Goal: Transaction & Acquisition: Purchase product/service

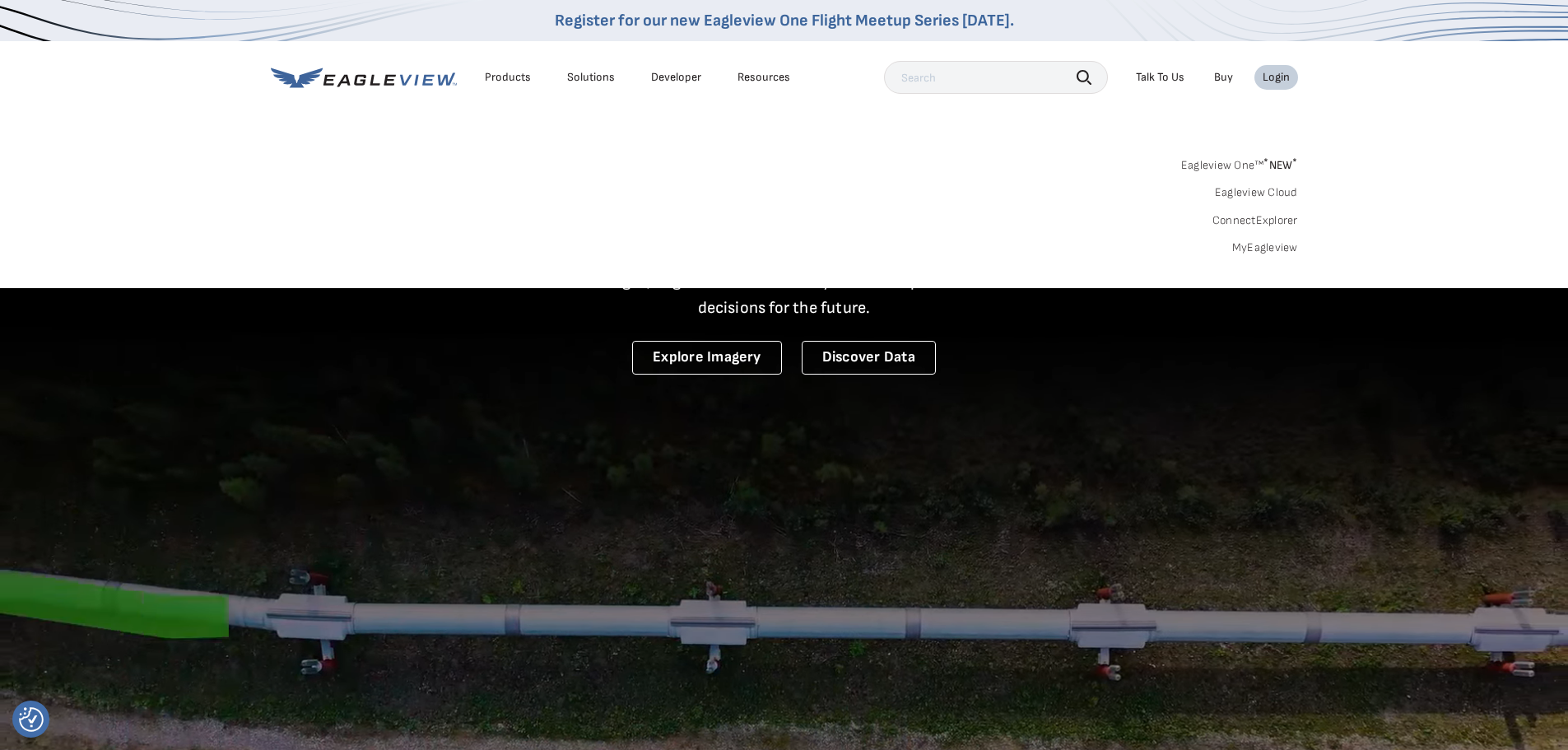
click at [1275, 244] on link "MyEagleview" at bounding box center [1265, 247] width 66 height 15
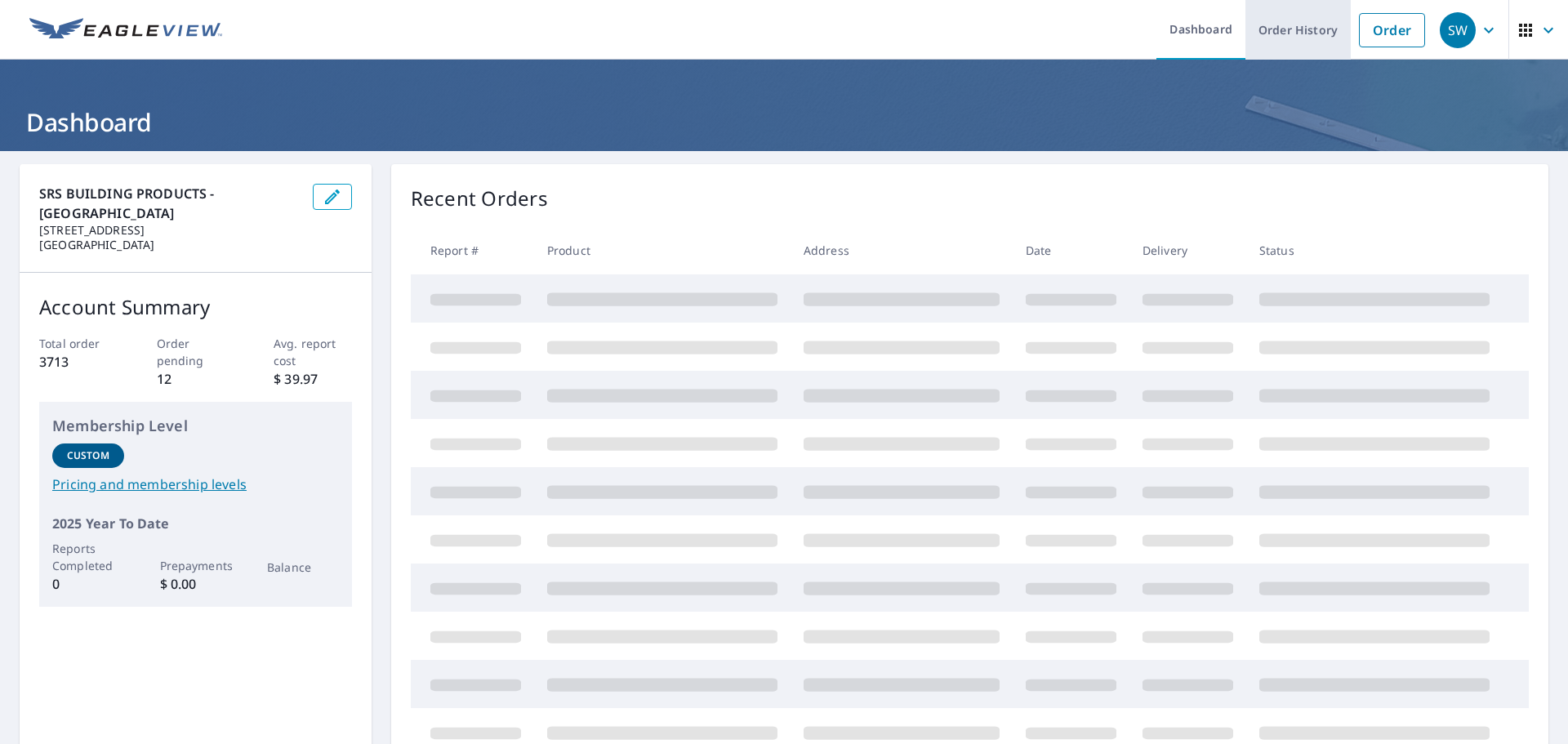
click at [1337, 20] on link "Order History" at bounding box center [1298, 30] width 105 height 60
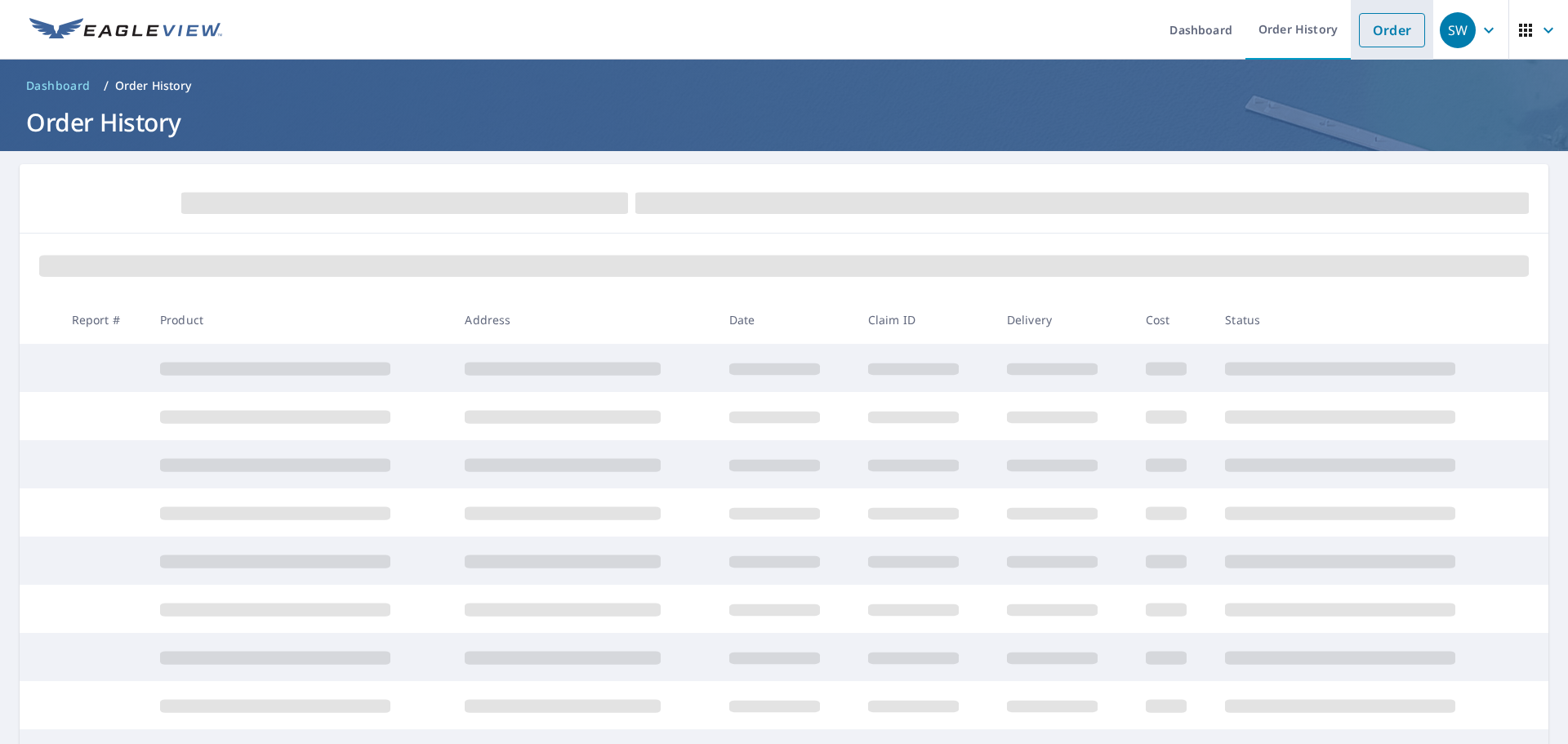
click at [1370, 28] on link "Order" at bounding box center [1391, 30] width 66 height 34
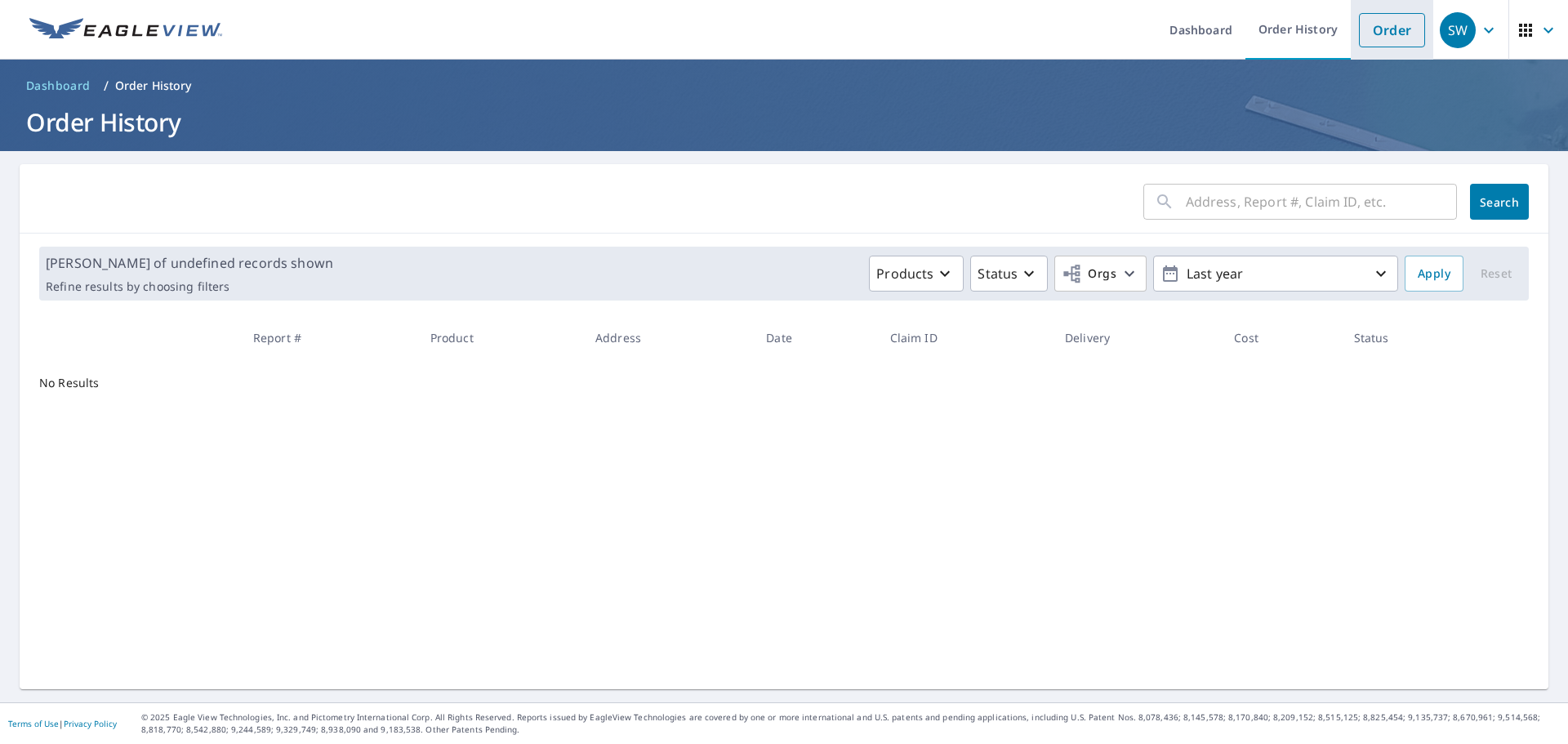
click at [1375, 37] on link "Order" at bounding box center [1391, 30] width 66 height 34
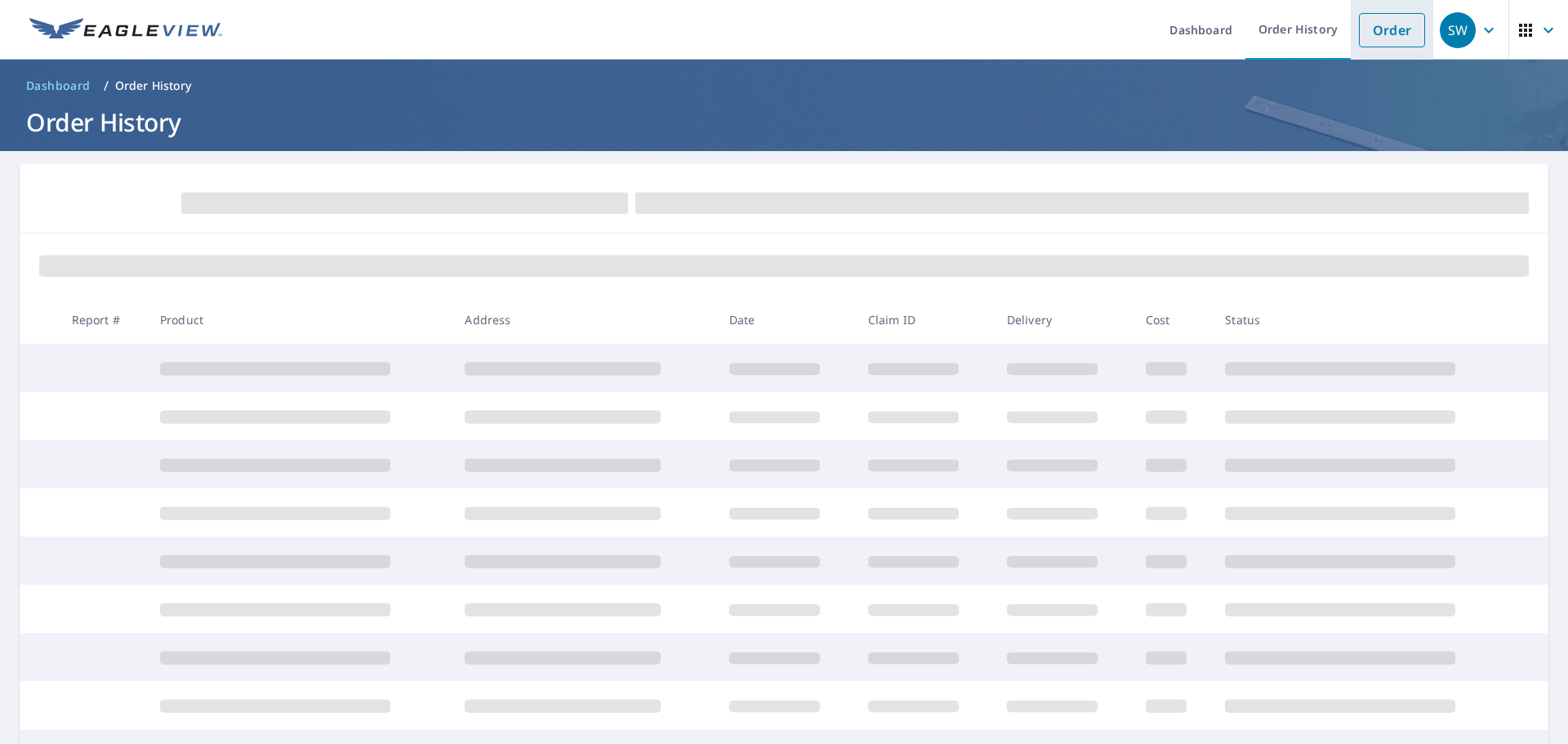
click at [1375, 37] on link "Order" at bounding box center [1391, 30] width 66 height 34
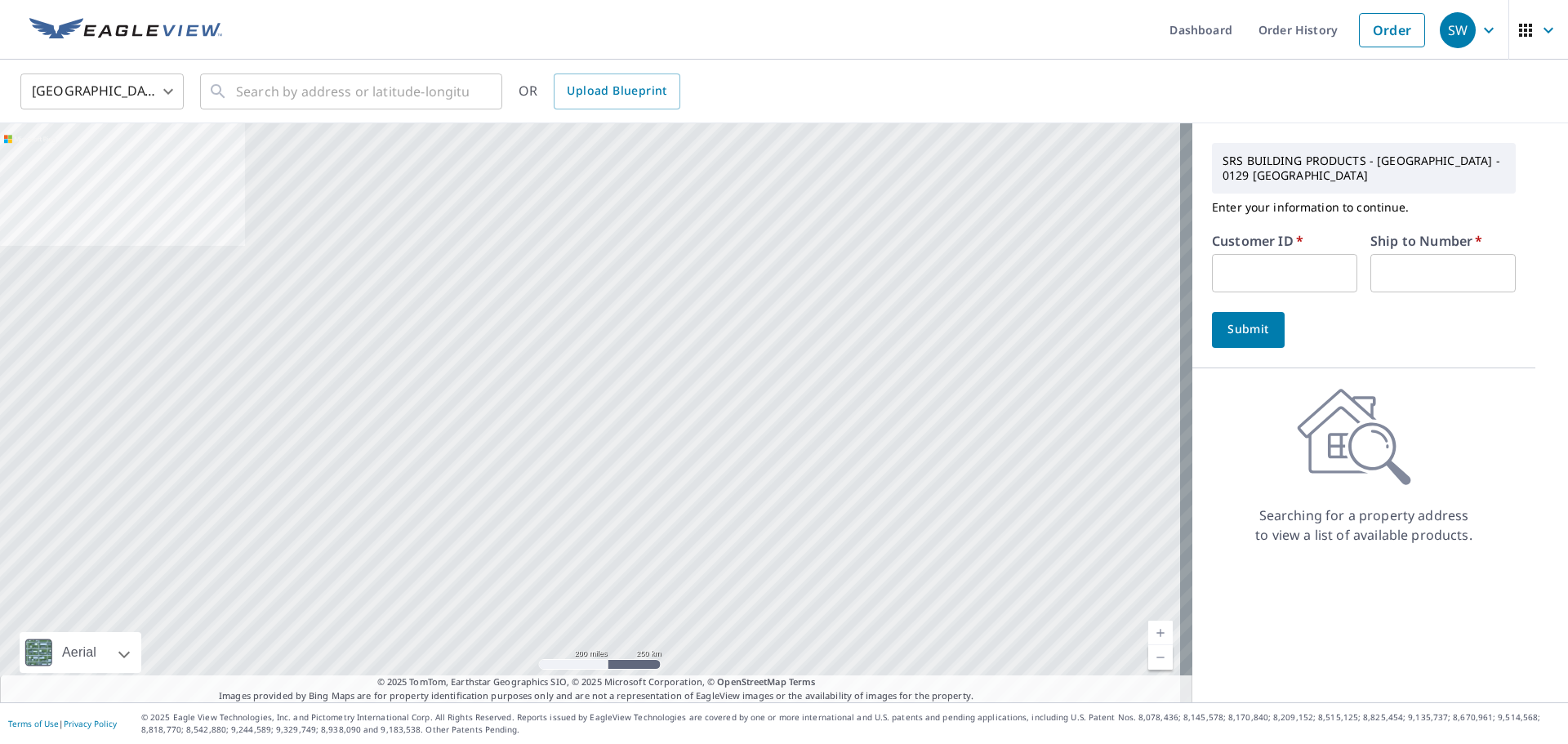
click at [1239, 280] on input "text" at bounding box center [1285, 273] width 146 height 38
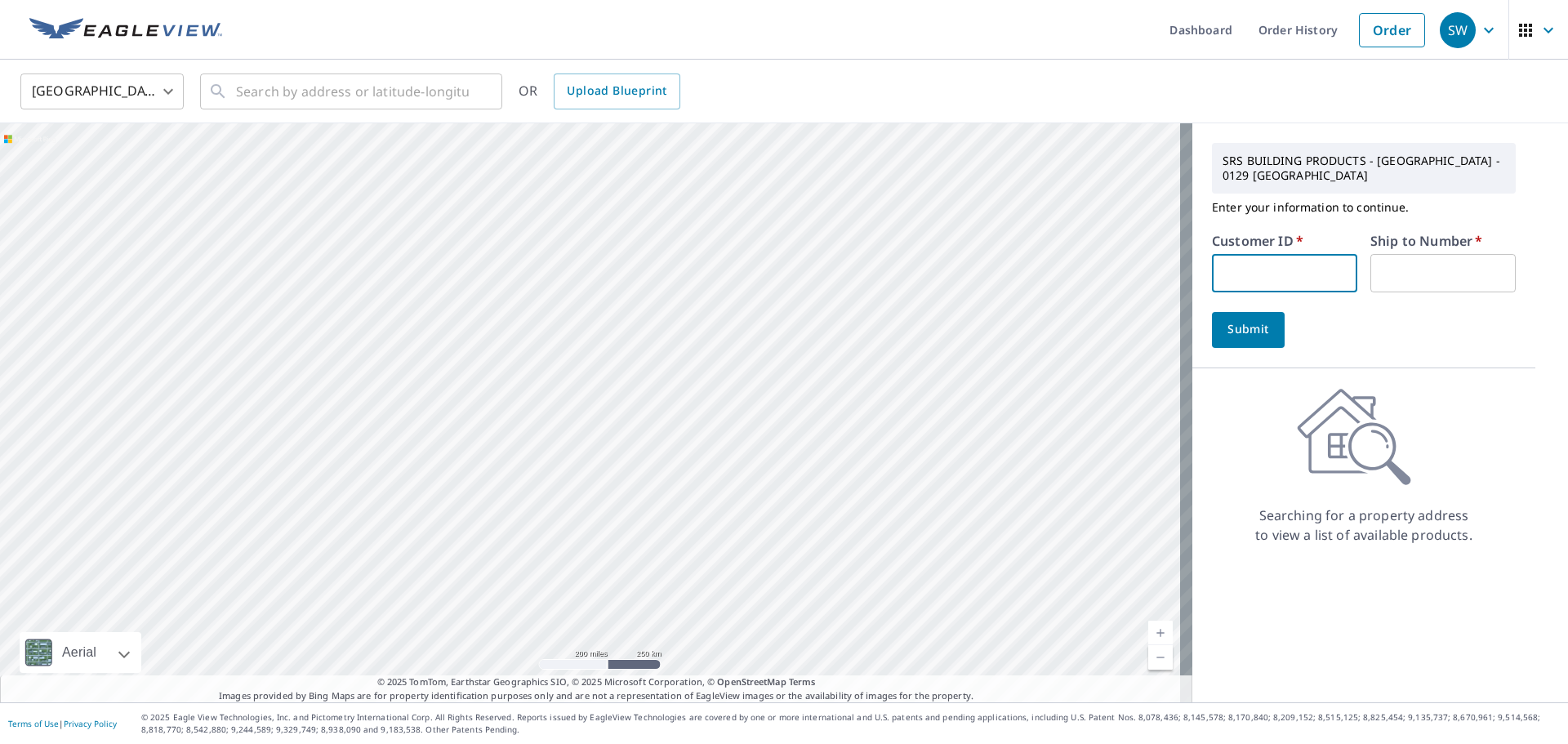
type input "S047708"
click at [1382, 268] on input "text" at bounding box center [1443, 273] width 146 height 38
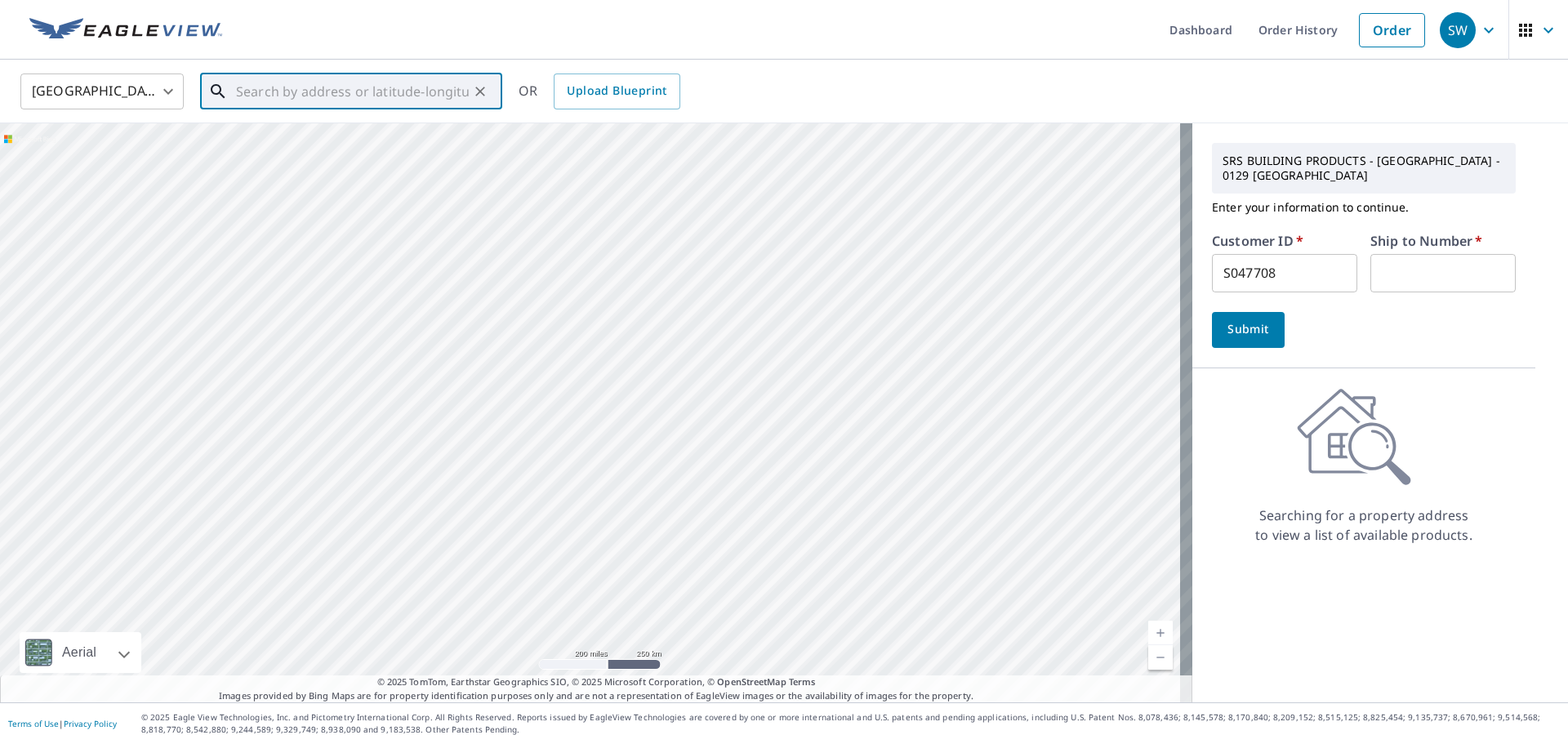
click at [351, 96] on input "text" at bounding box center [352, 91] width 233 height 46
paste input "914 Sea Holly Ct"
click at [312, 160] on p "New Bern, NC 28560" at bounding box center [360, 157] width 256 height 16
type input "914 Sea Holly Ct New Bern, NC 28560"
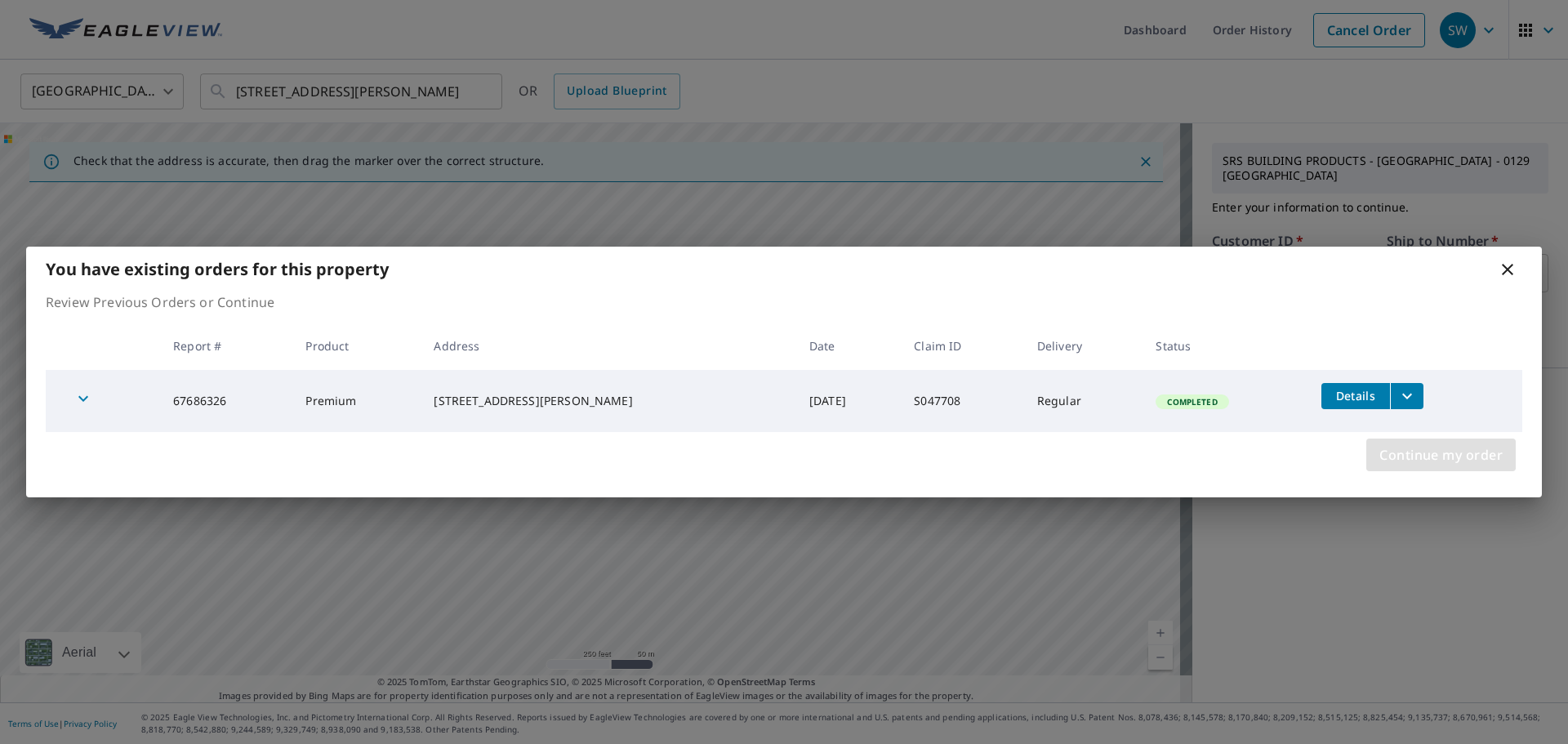
click at [1411, 456] on span "Continue my order" at bounding box center [1440, 454] width 123 height 23
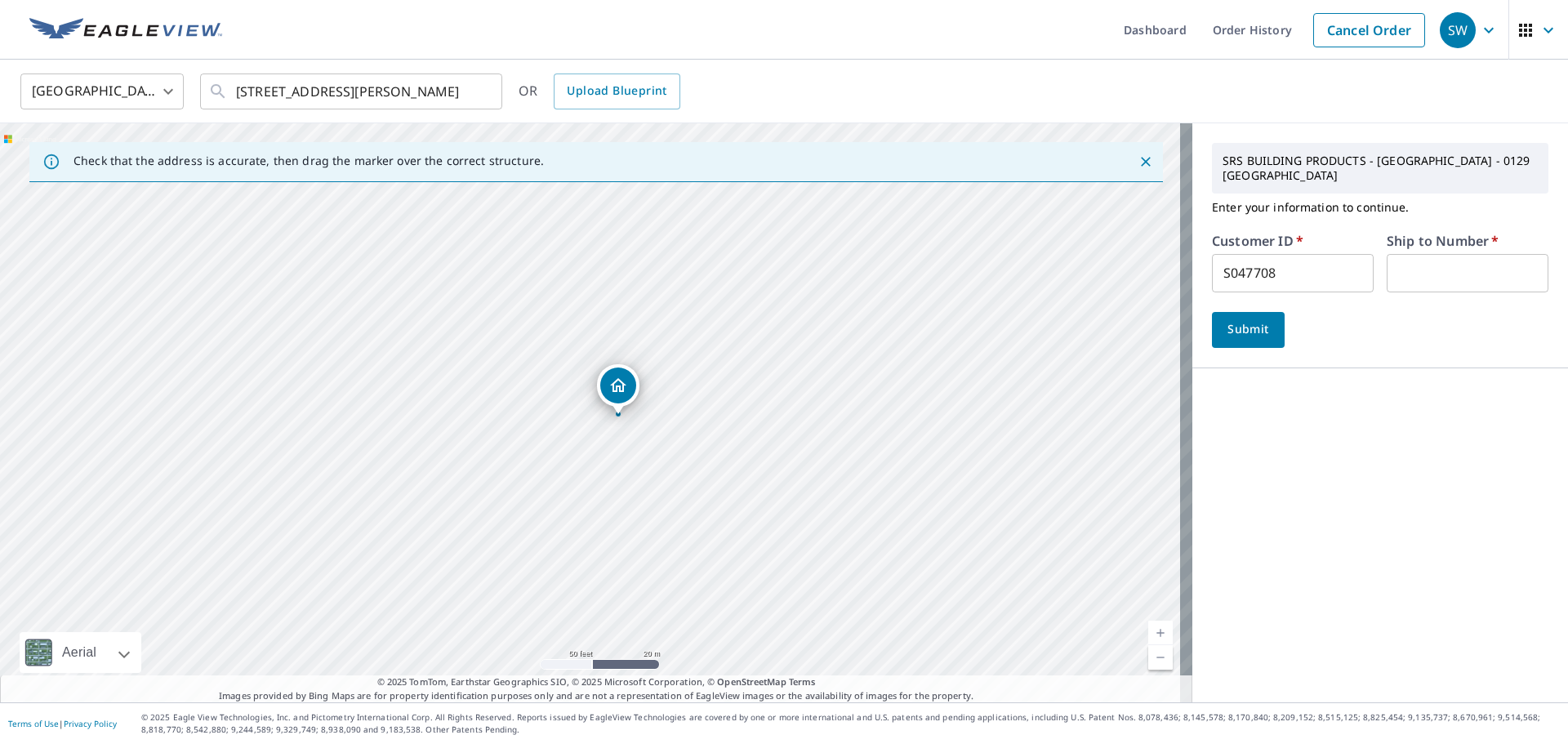
drag, startPoint x: 495, startPoint y: 410, endPoint x: 603, endPoint y: 428, distance: 109.5
click at [603, 428] on div "914 Sea Holly Ct New Bern, NC 28560" at bounding box center [596, 413] width 1192 height 579
drag, startPoint x: 664, startPoint y: 357, endPoint x: 674, endPoint y: 382, distance: 26.9
click at [674, 382] on div "914 Sea Holly Ct New Bern, NC 28560" at bounding box center [596, 413] width 1192 height 579
drag, startPoint x: 660, startPoint y: 327, endPoint x: 703, endPoint y: 397, distance: 82.2
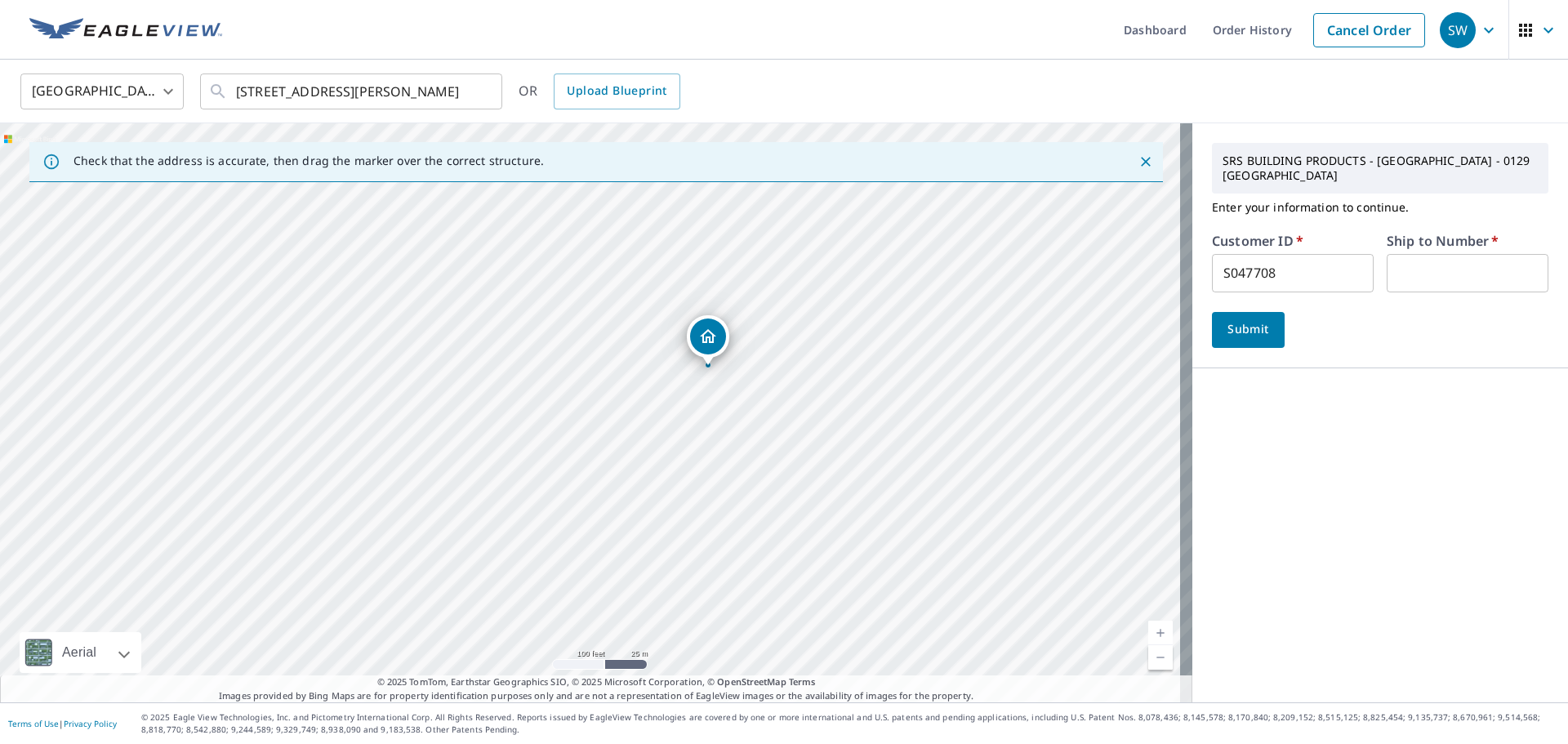
click at [703, 397] on div "914 Sea Holly Ct New Bern, NC 28560" at bounding box center [596, 413] width 1192 height 579
click at [1226, 320] on span "Submit" at bounding box center [1248, 329] width 46 height 21
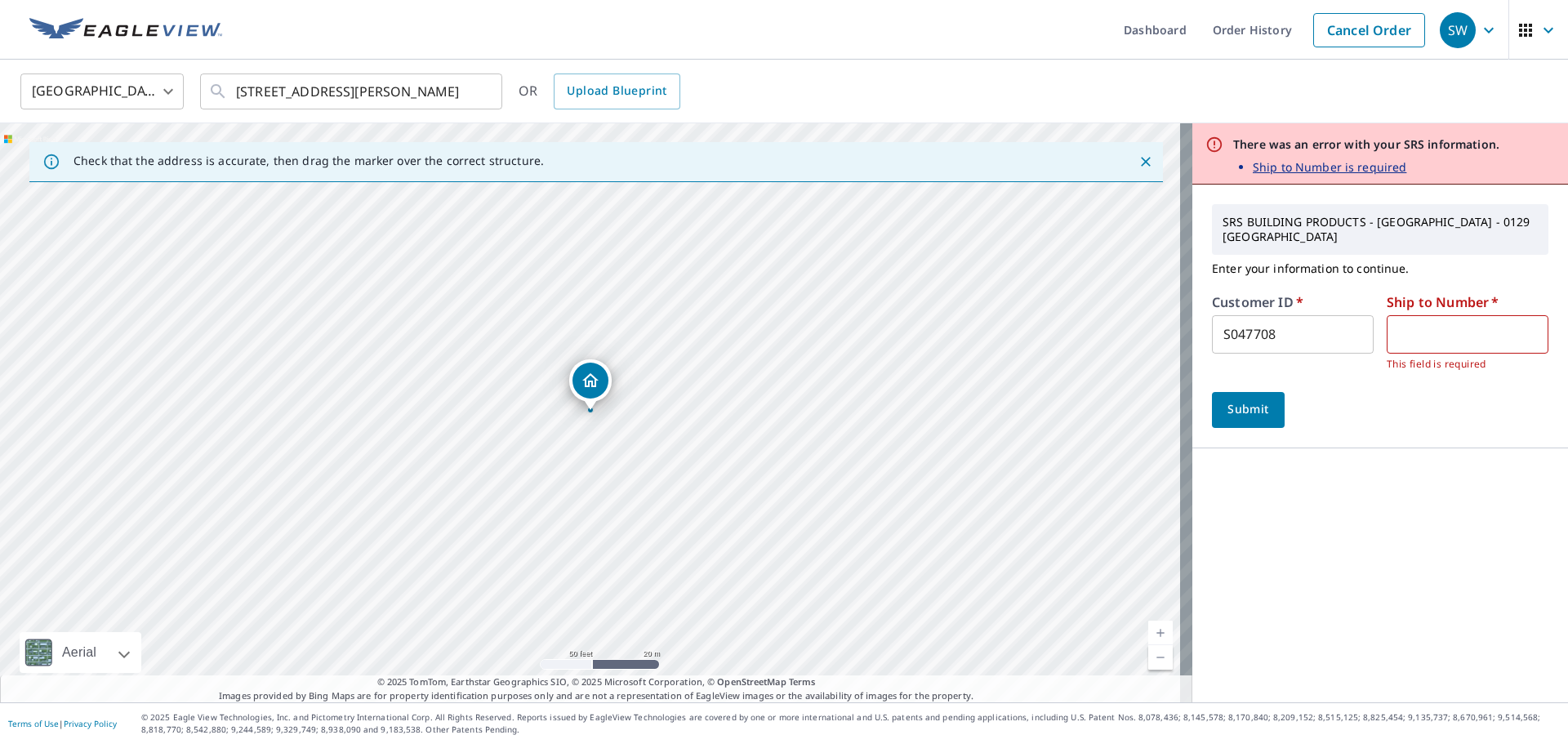
click at [1423, 315] on input "text" at bounding box center [1468, 334] width 162 height 38
type input "1"
click at [1241, 399] on span "Submit" at bounding box center [1248, 409] width 46 height 21
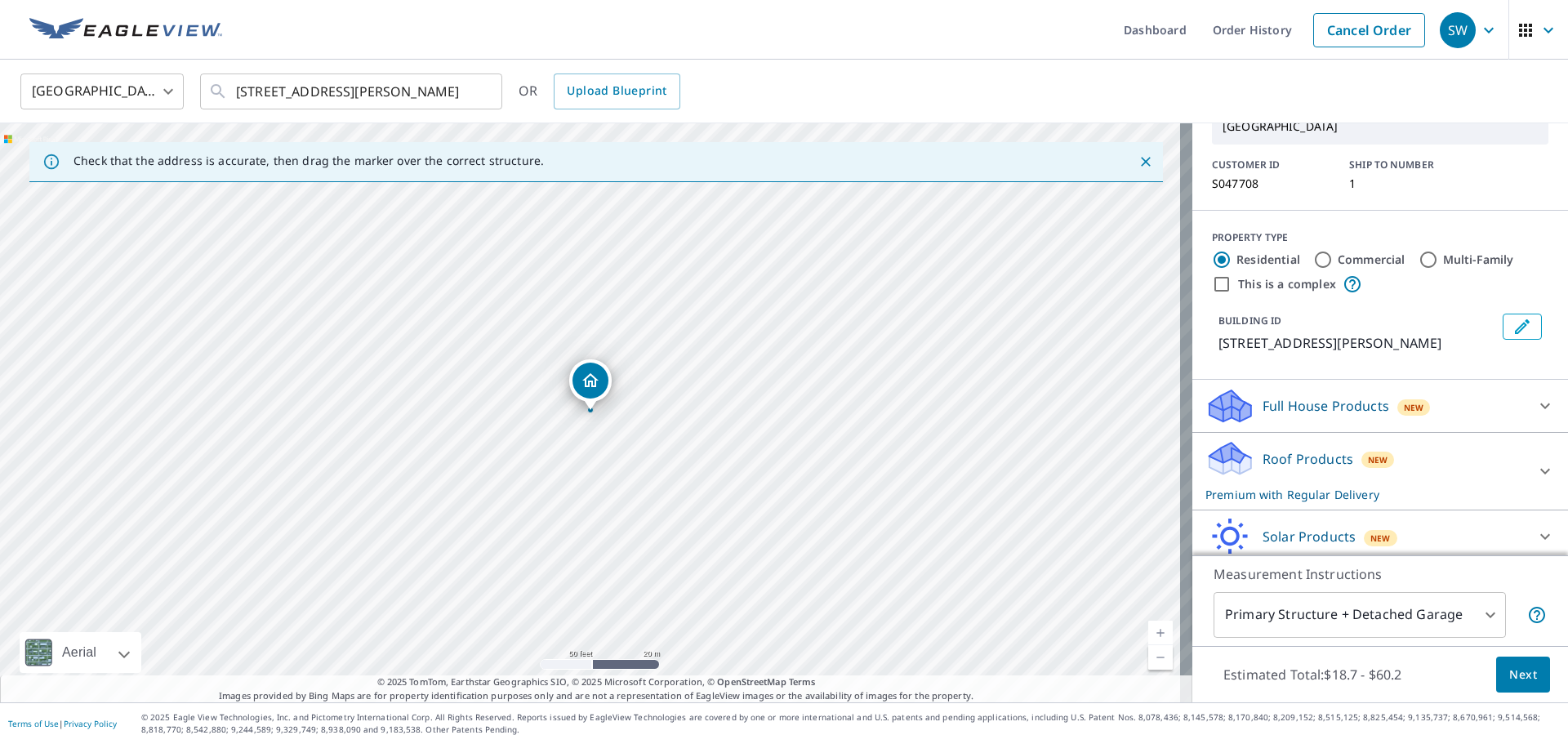
scroll to position [157, 0]
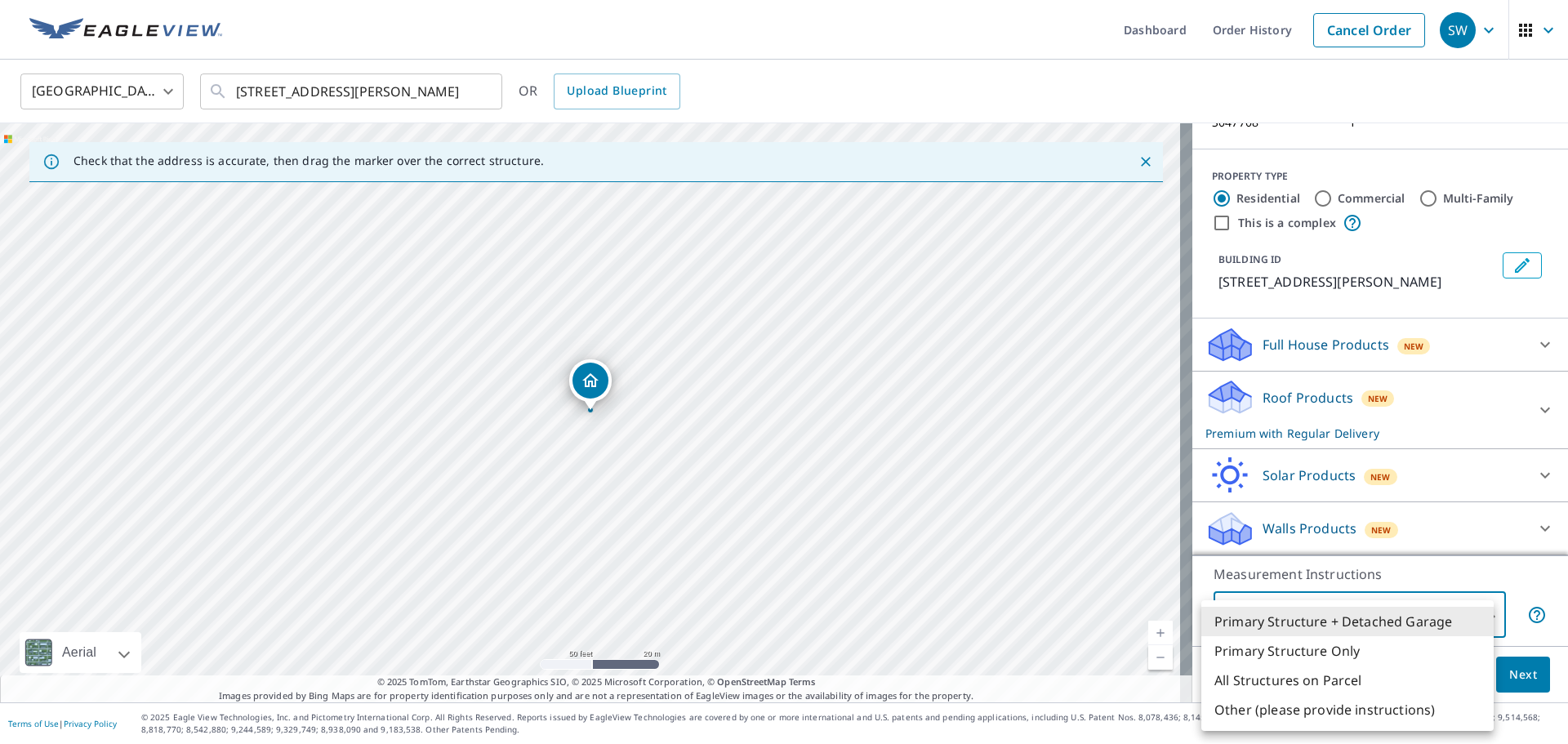
click at [1300, 610] on body "SW SW Dashboard Order History Cancel Order SW United States US ​ 914 Sea Holly …" at bounding box center [784, 372] width 1568 height 744
click at [1306, 648] on li "Primary Structure Only" at bounding box center [1347, 651] width 292 height 29
type input "2"
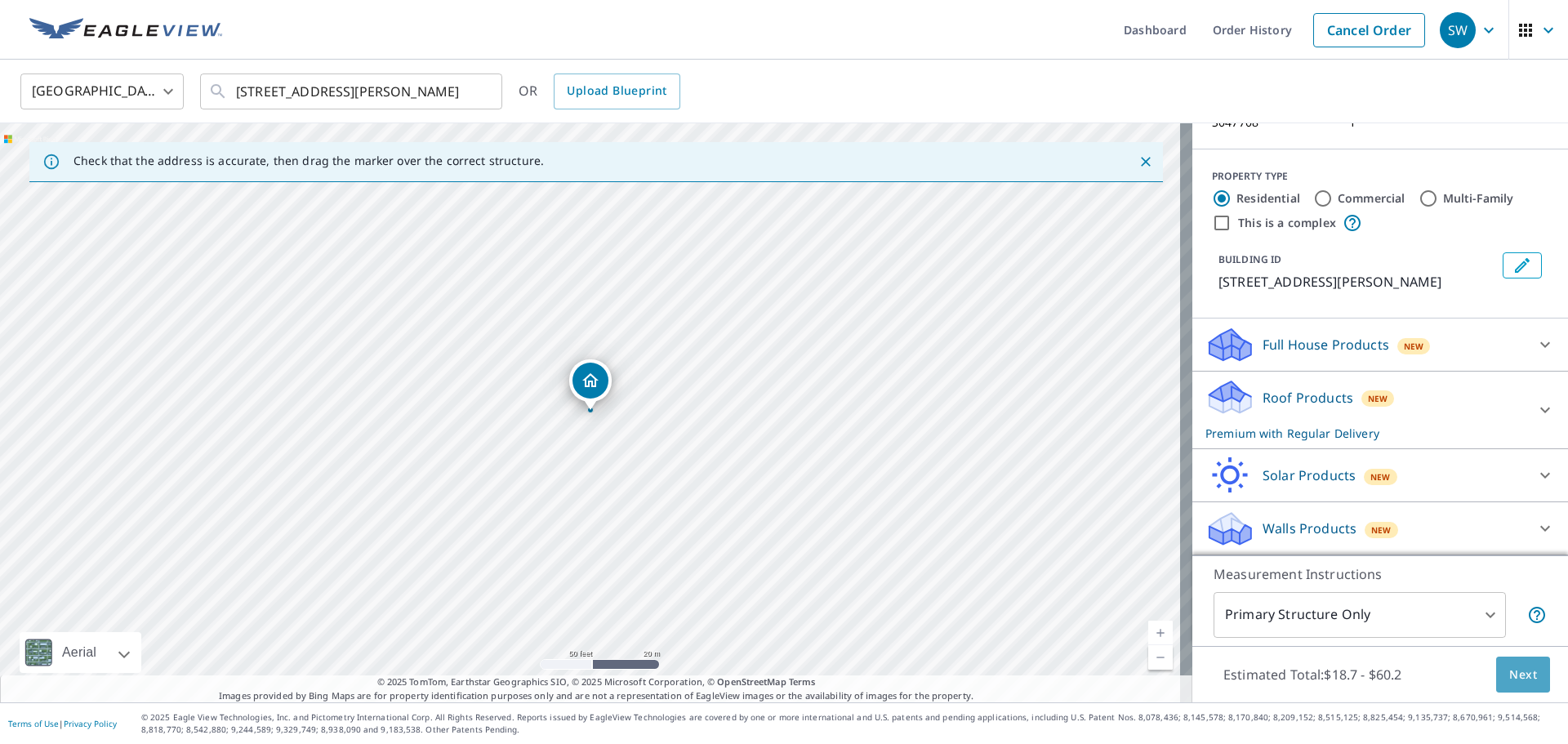
click at [1509, 668] on span "Next" at bounding box center [1523, 674] width 28 height 21
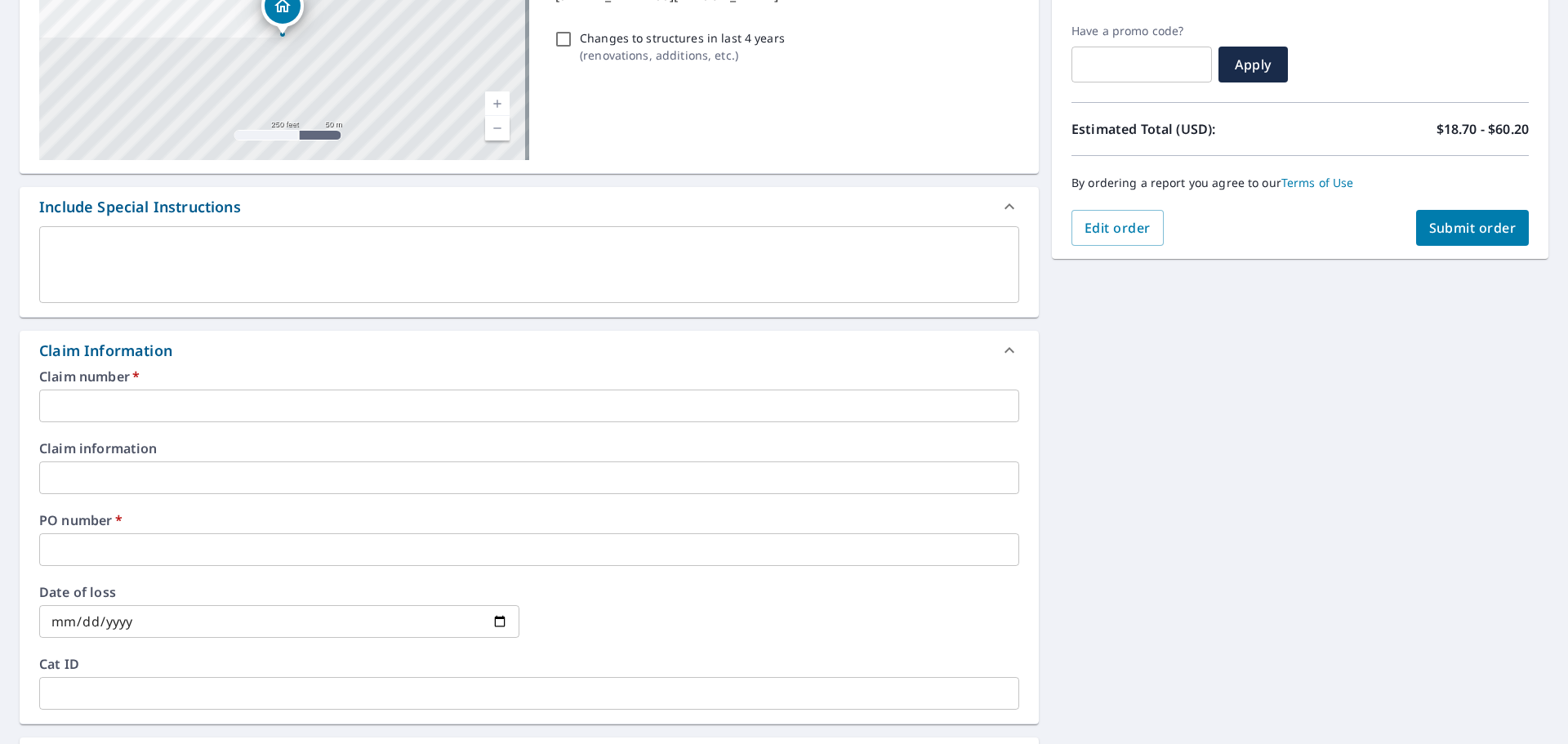
scroll to position [272, 0]
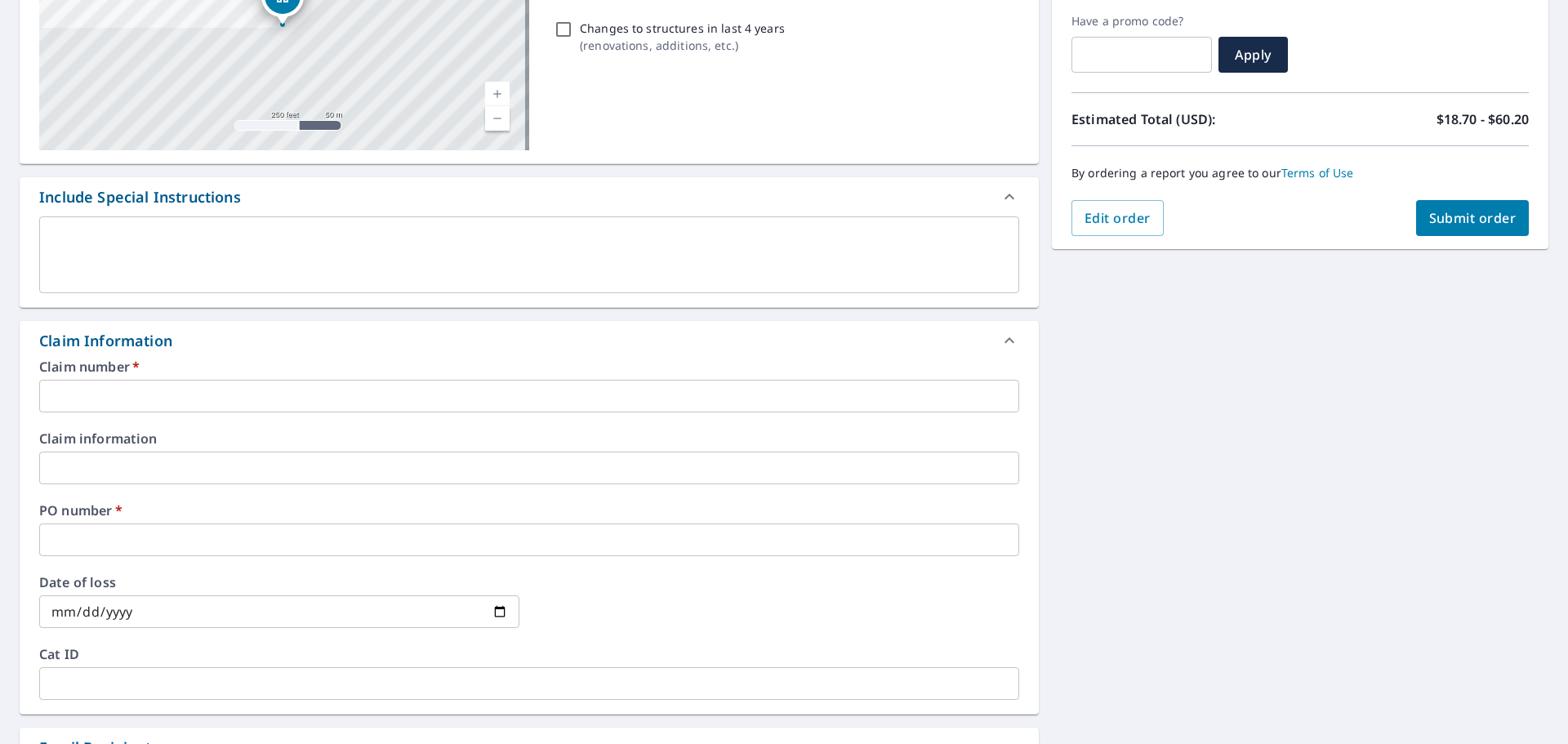
click at [205, 399] on input "text" at bounding box center [529, 396] width 980 height 33
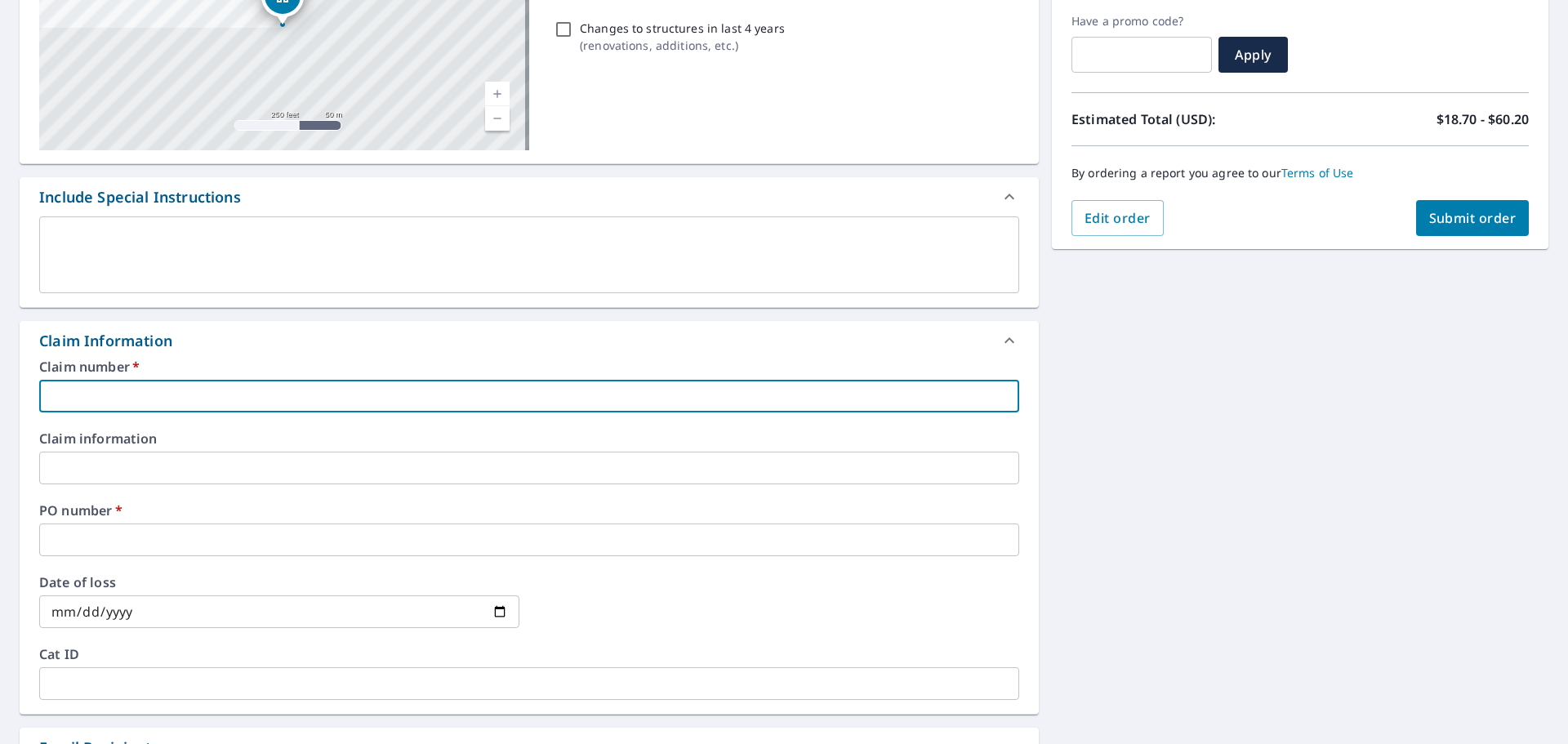
type input "S047708"
checkbox input "true"
click at [115, 534] on input "text" at bounding box center [529, 539] width 980 height 33
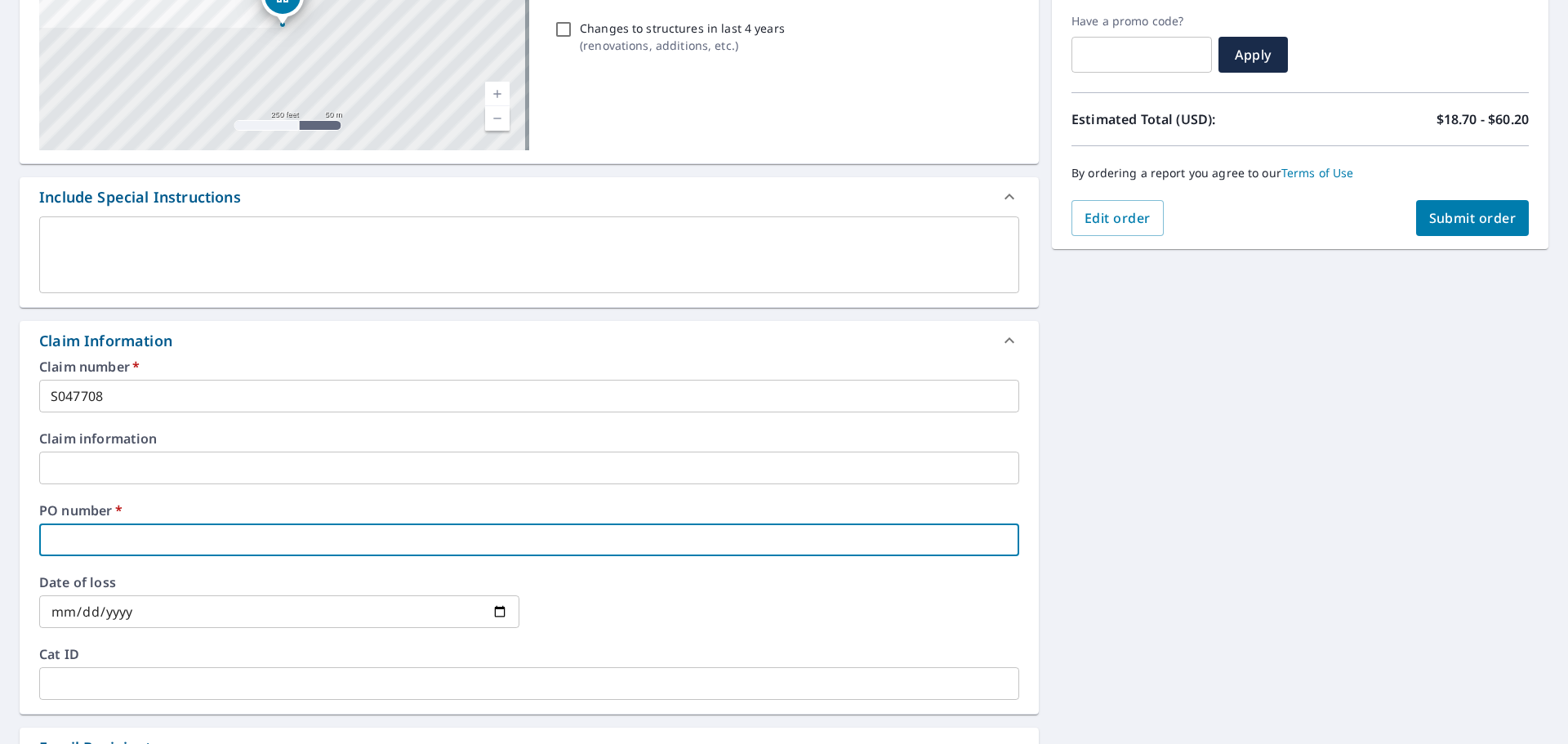
paste input "914 Sea Holly Ct"
type input "914 Sea Holly Ct"
checkbox input "true"
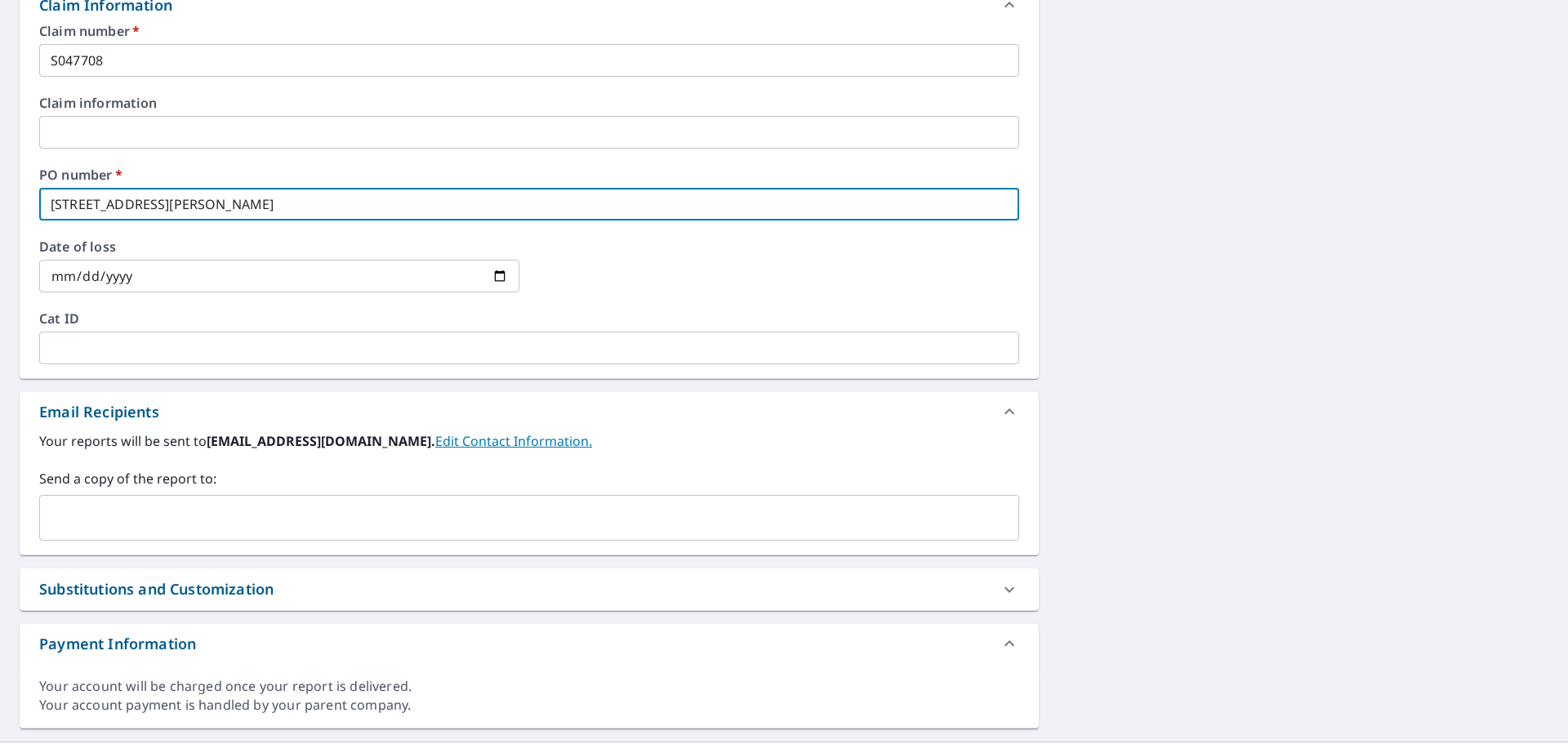
scroll to position [626, 0]
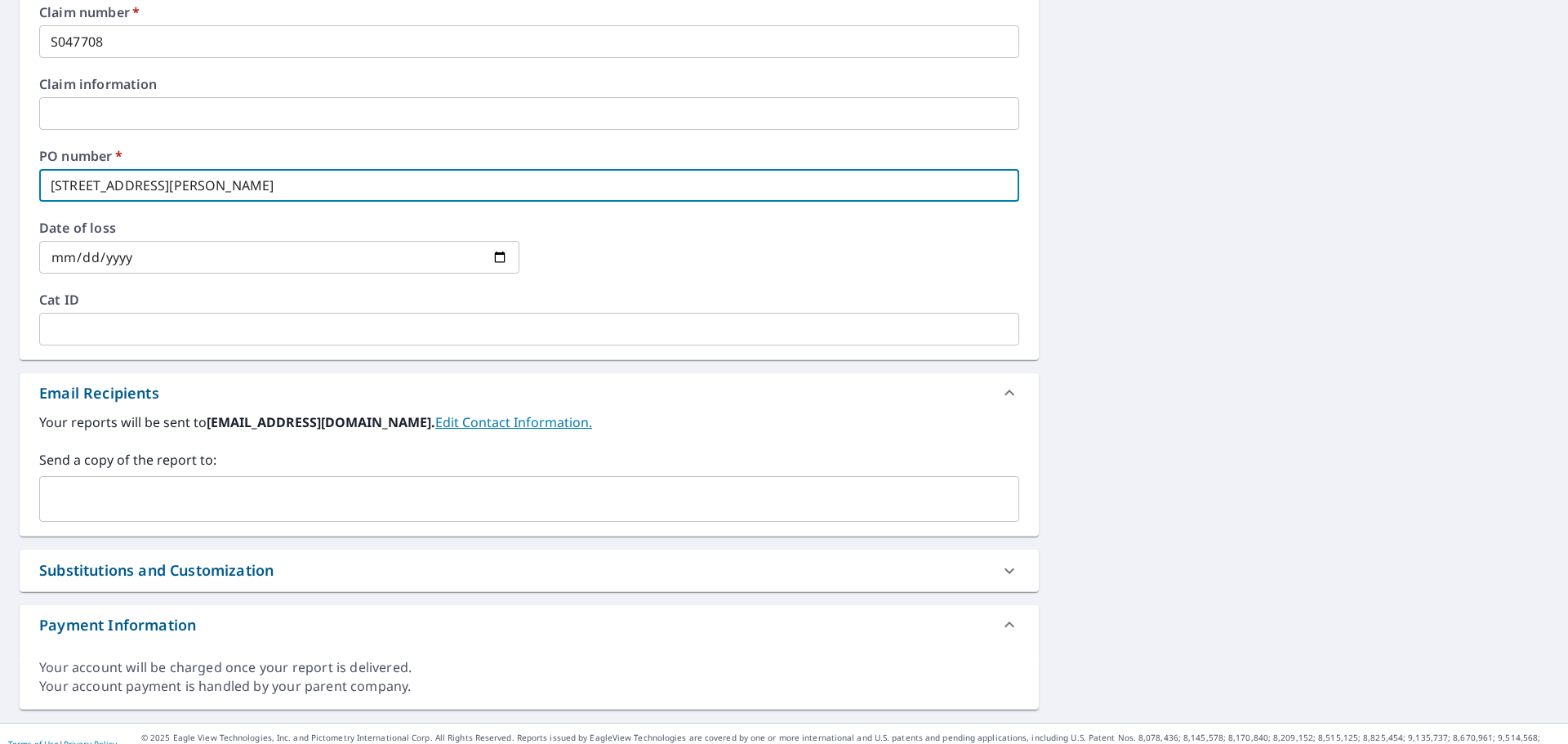
type input "914 Sea Holly Ct"
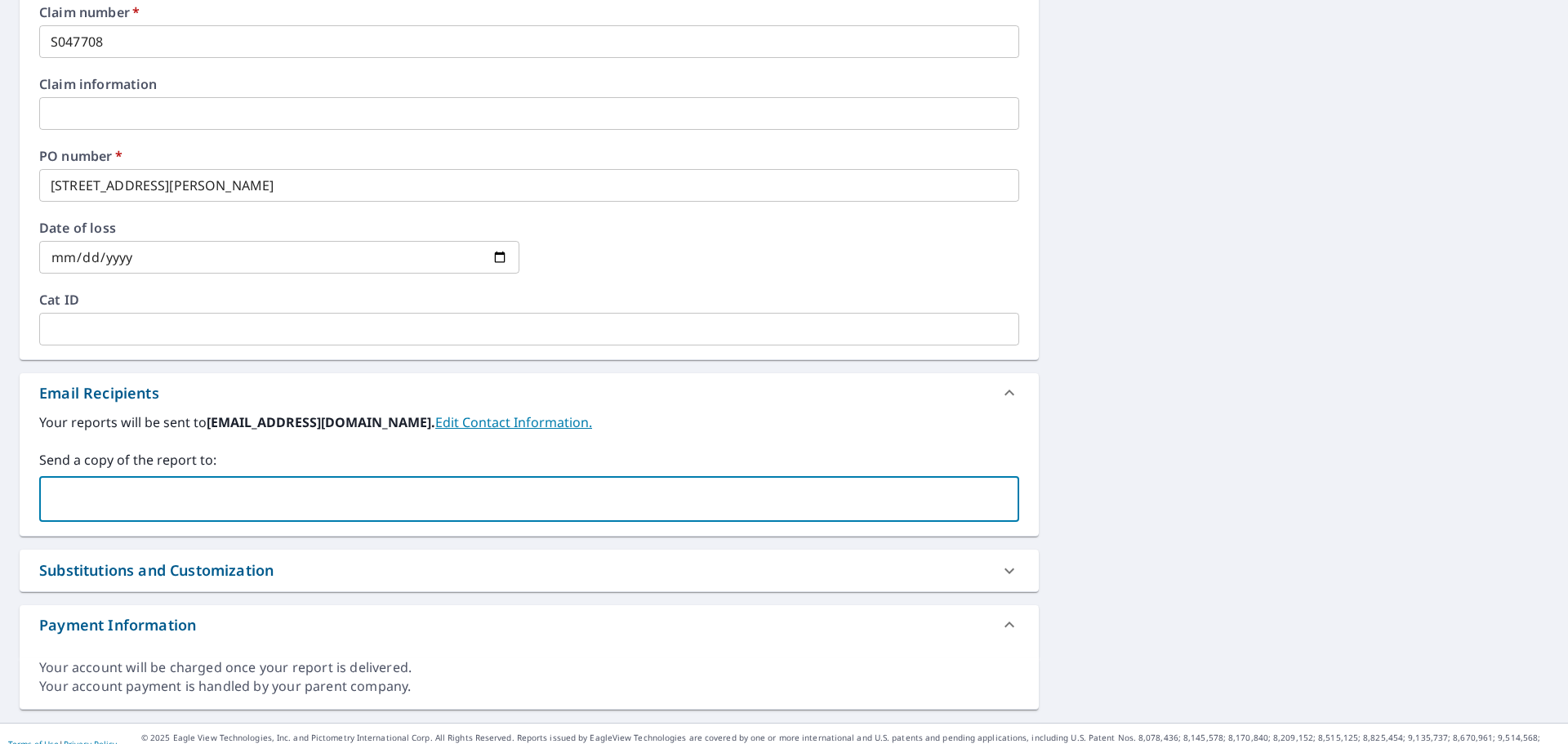
click at [169, 484] on input "text" at bounding box center [516, 499] width 941 height 31
paste input "OrdersWilmington@srsbuildingproducts.com"
type input "O"
click at [79, 486] on input "text" at bounding box center [516, 499] width 941 height 31
paste input "office@cprmyroofexpert.com"
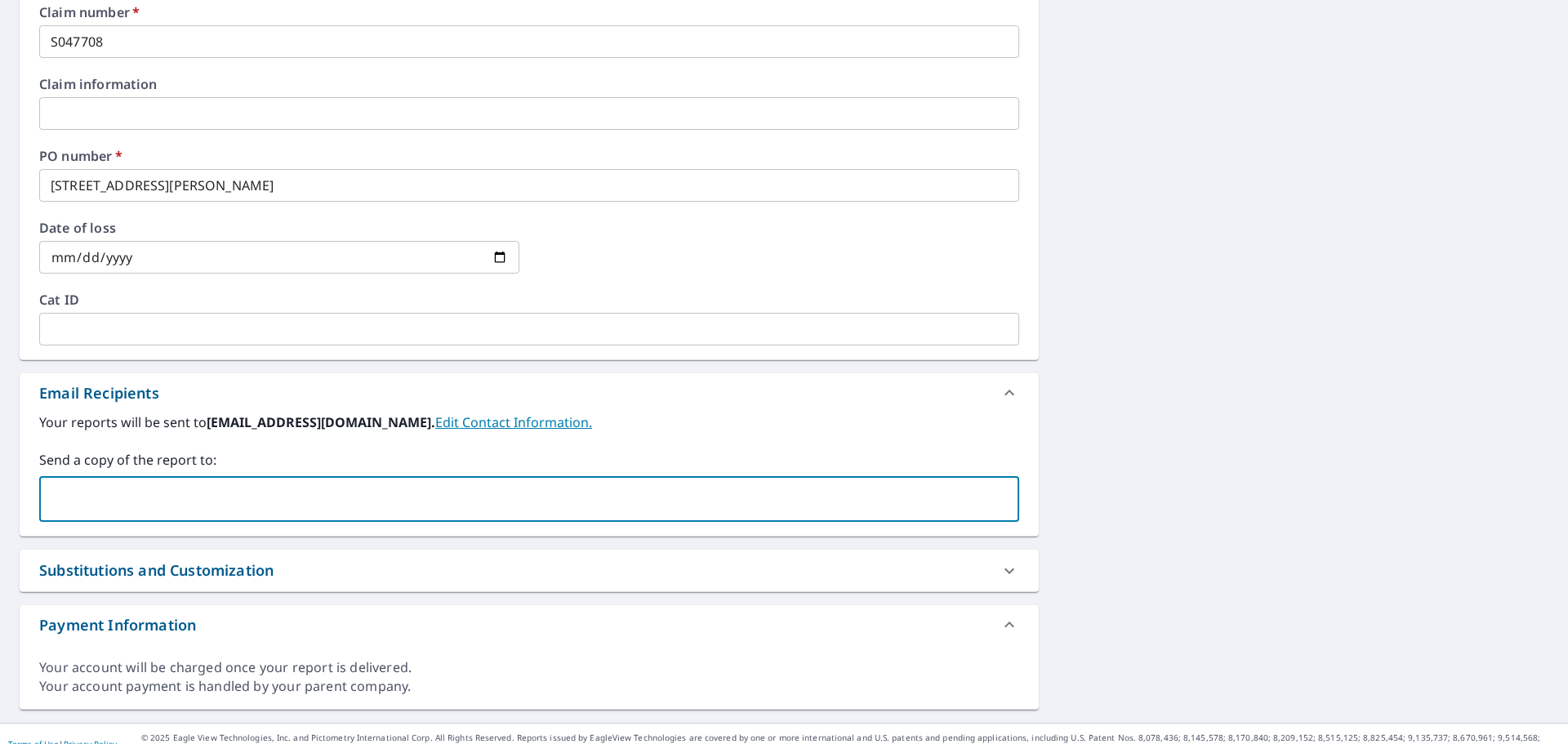
type input "office@cprmyroofexpert.com"
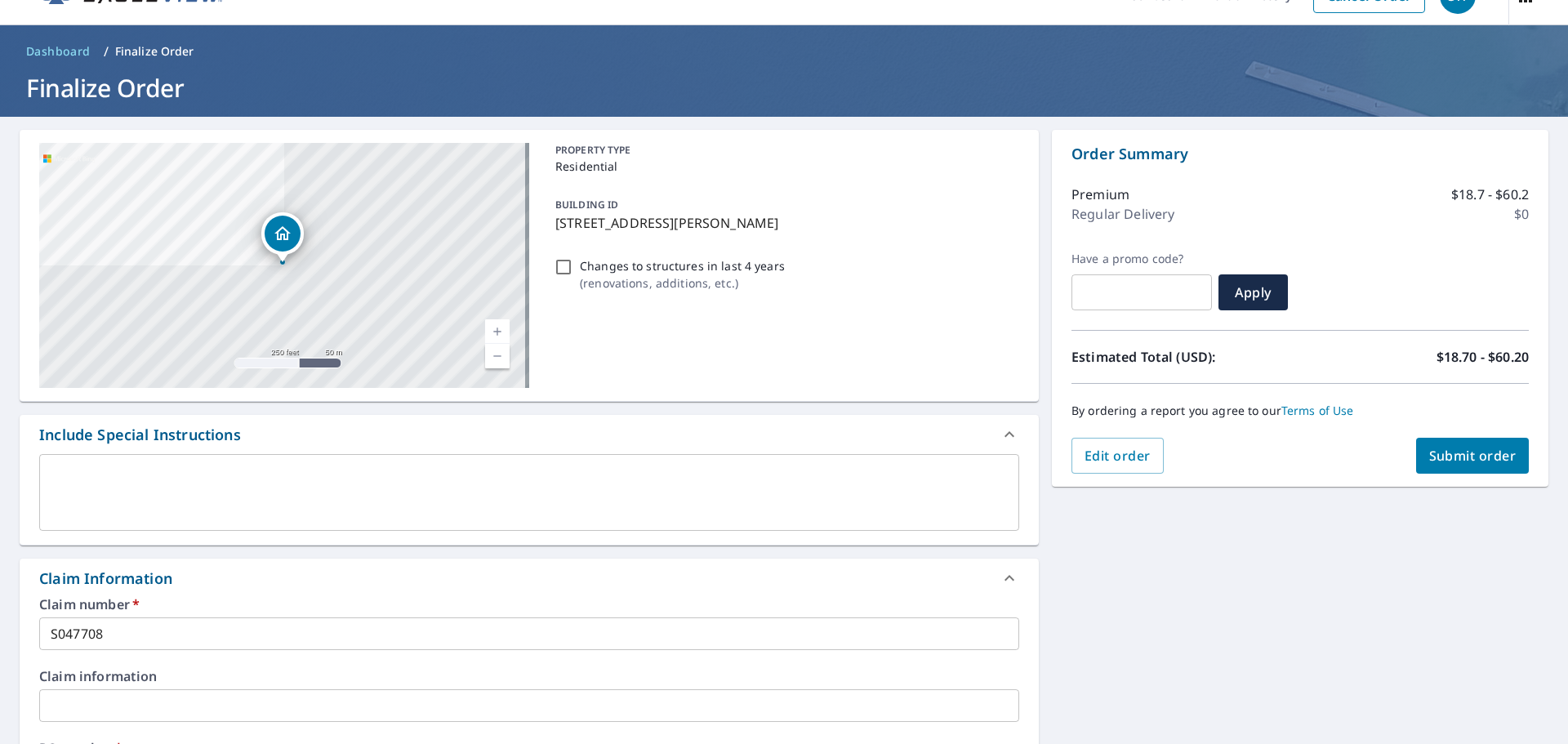
scroll to position [0, 0]
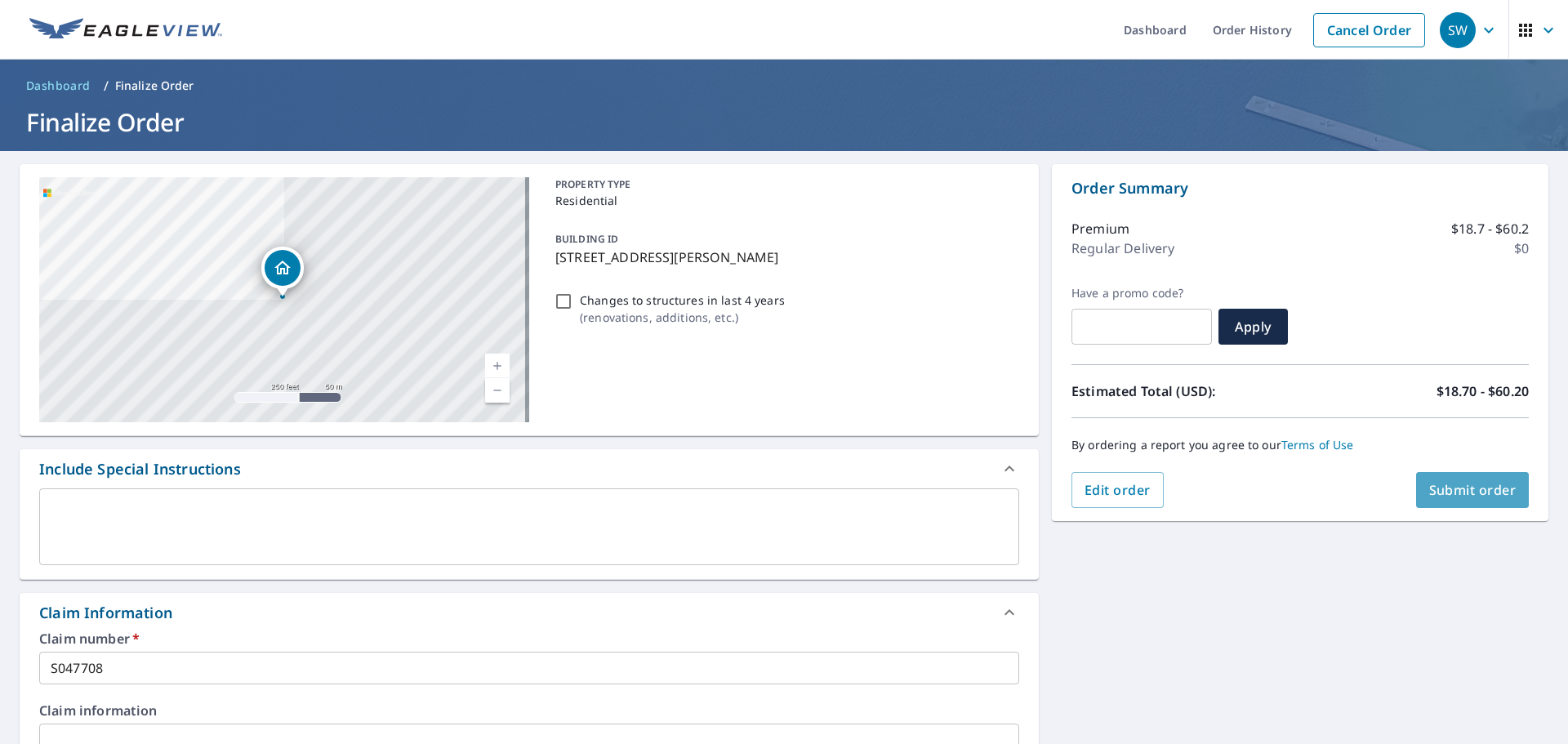
click at [1434, 486] on span "Submit order" at bounding box center [1473, 490] width 88 height 18
checkbox input "true"
